Goal: Information Seeking & Learning: Learn about a topic

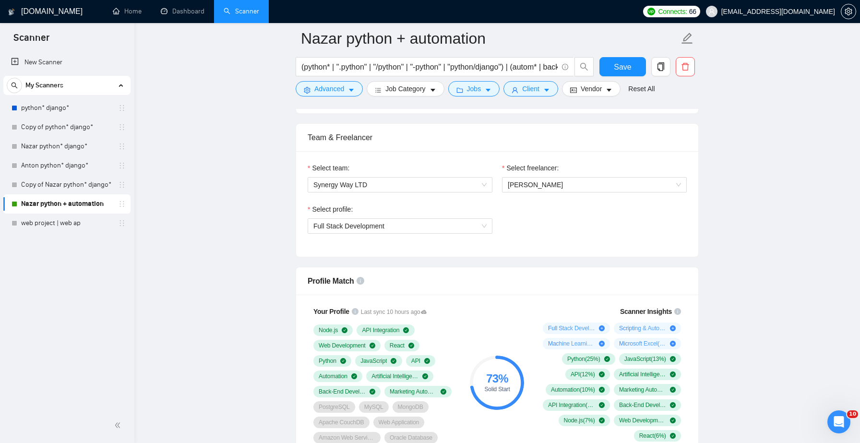
scroll to position [465, 0]
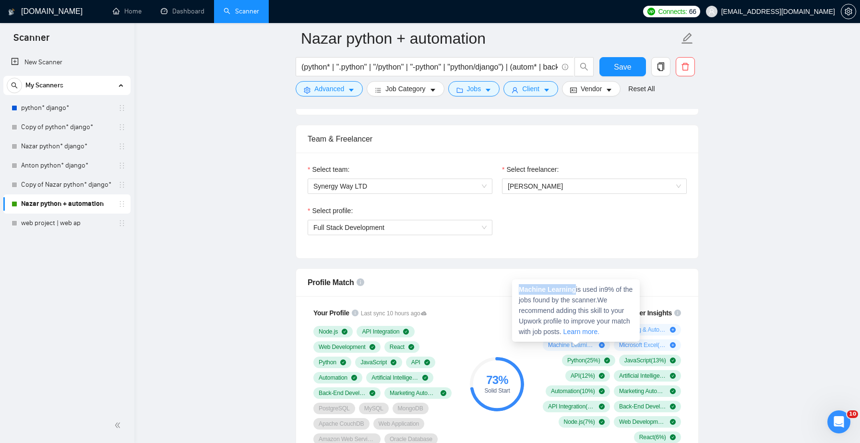
drag, startPoint x: 576, startPoint y: 290, endPoint x: 516, endPoint y: 286, distance: 60.1
click at [516, 286] on div "Machine Learning is used in 9 % of the jobs found by the scanner. We recommend …" at bounding box center [576, 310] width 128 height 62
copy strong "Machine Learning"
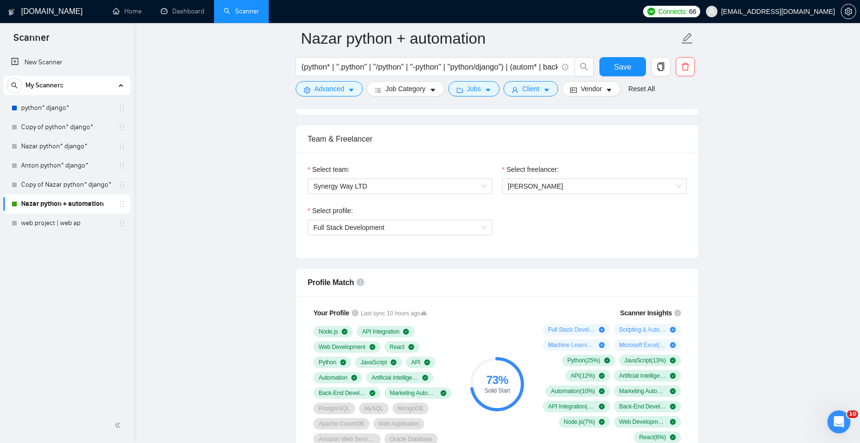
click at [629, 344] on span "Microsoft Excel ( 6 %)" at bounding box center [642, 345] width 47 height 8
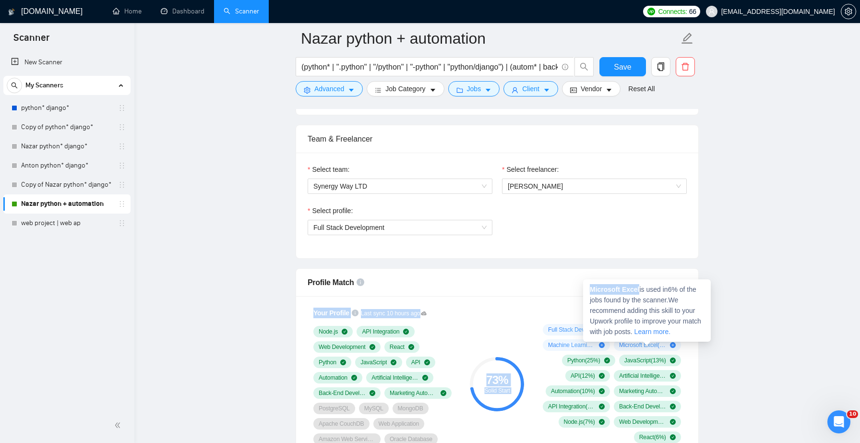
drag, startPoint x: 641, startPoint y: 286, endPoint x: 581, endPoint y: 280, distance: 60.7
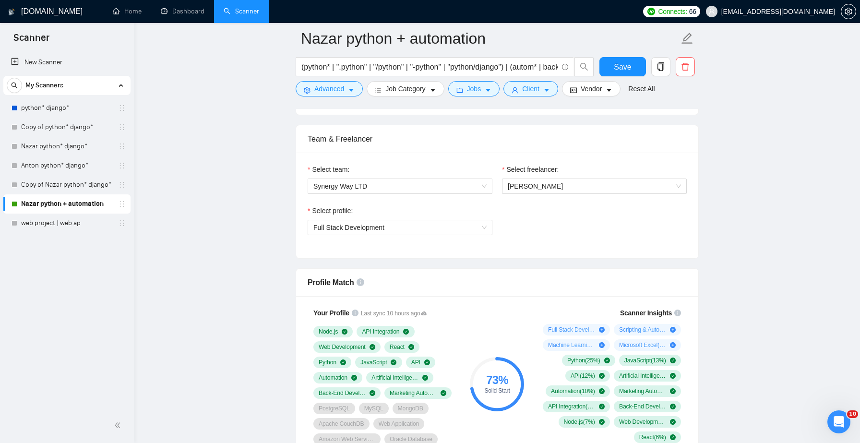
click at [647, 340] on div "Microsoft Excel is used in 6 % of the jobs found by the scanner. We recommend a…" at bounding box center [647, 340] width 0 height 0
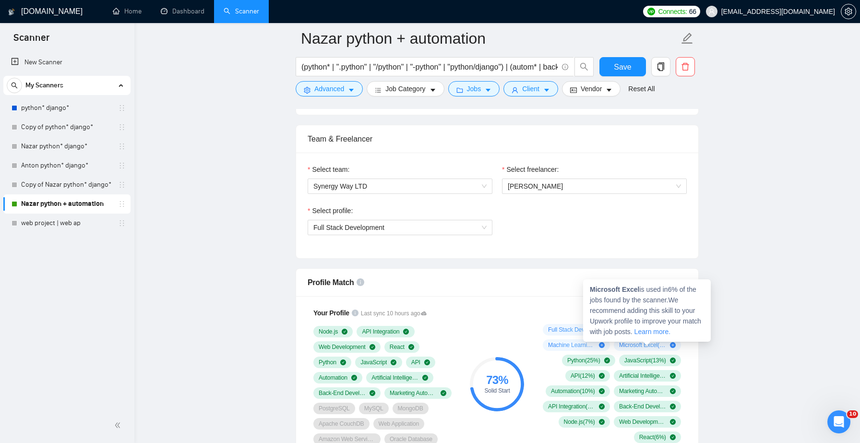
click at [612, 287] on strong "Microsoft Excel" at bounding box center [614, 289] width 49 height 8
copy strong "Microsoft"
